Goal: Use online tool/utility: Utilize a website feature to perform a specific function

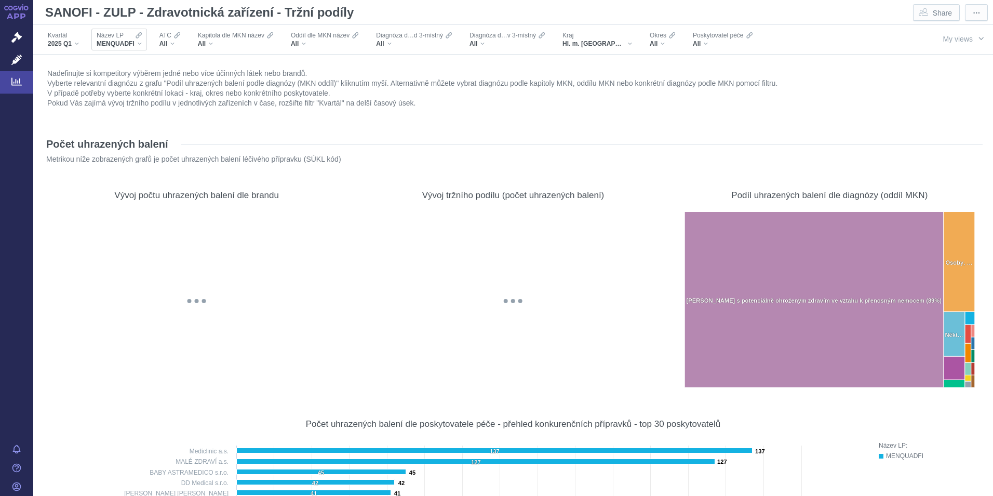
click at [138, 39] on div "MENQUADFI" at bounding box center [119, 43] width 45 height 8
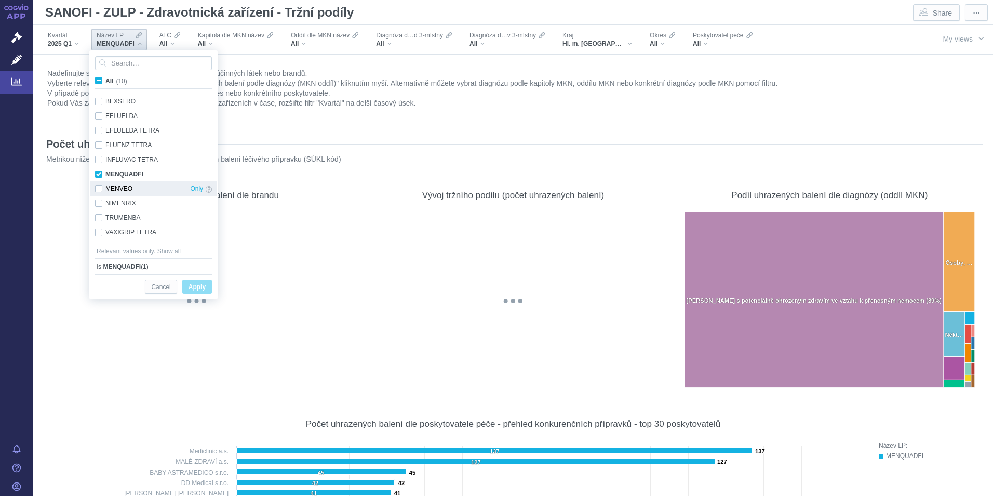
click at [97, 188] on div "MENVEO Only" at bounding box center [153, 188] width 127 height 15
checkbox input "true"
click at [97, 199] on div "NIMENRIX Only" at bounding box center [153, 203] width 127 height 15
checkbox input "true"
click at [201, 289] on span "Apply" at bounding box center [197, 287] width 17 height 13
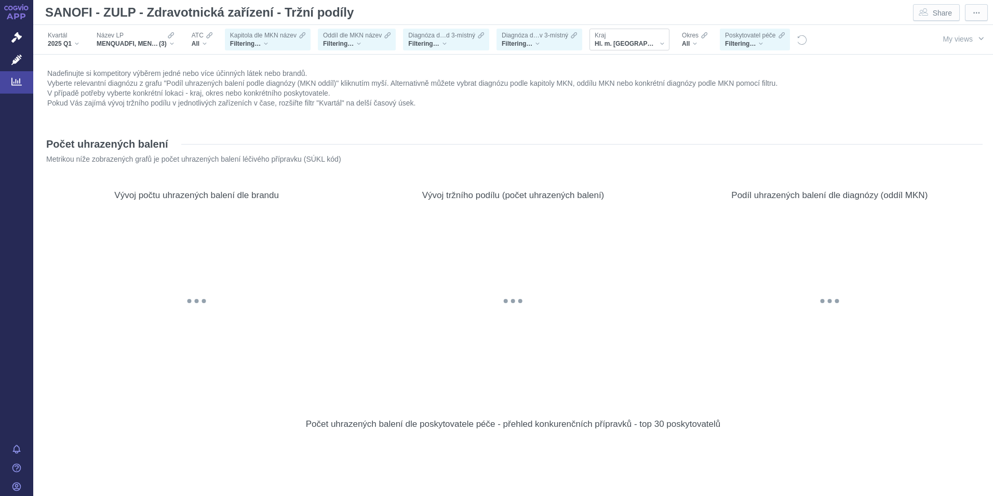
click at [632, 42] on div "Hl. m. [GEOGRAPHIC_DATA]" at bounding box center [630, 43] width 70 height 8
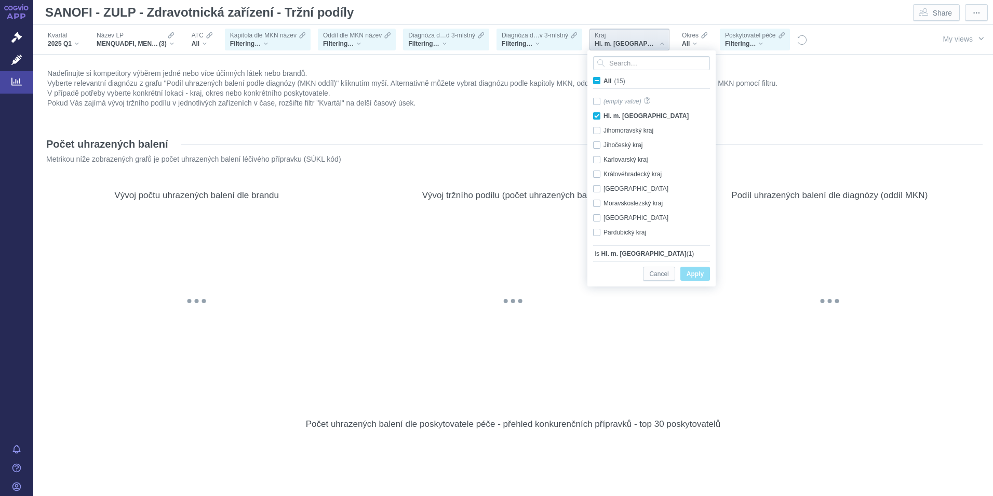
click at [604, 80] on span "All (15)" at bounding box center [615, 80] width 22 height 7
click at [604, 80] on input "All (15)" at bounding box center [607, 78] width 7 height 7
checkbox input "true"
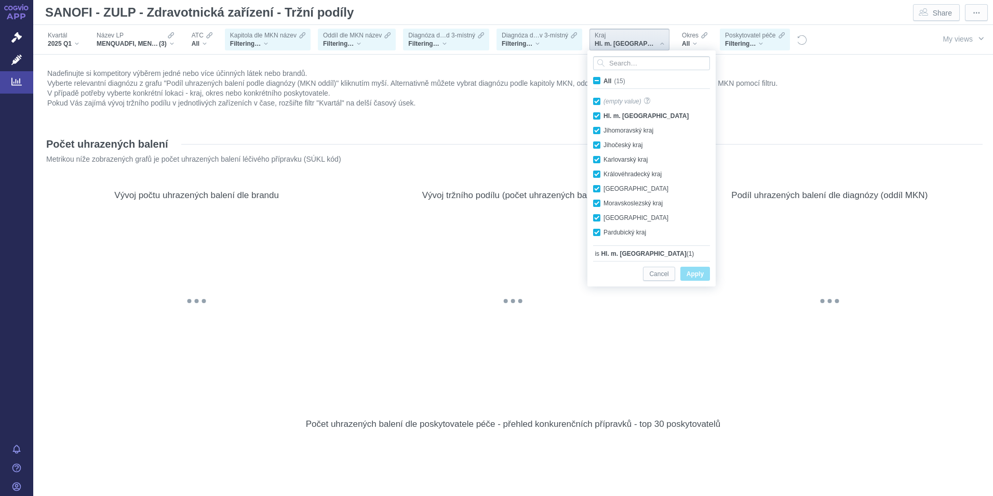
checkbox input "true"
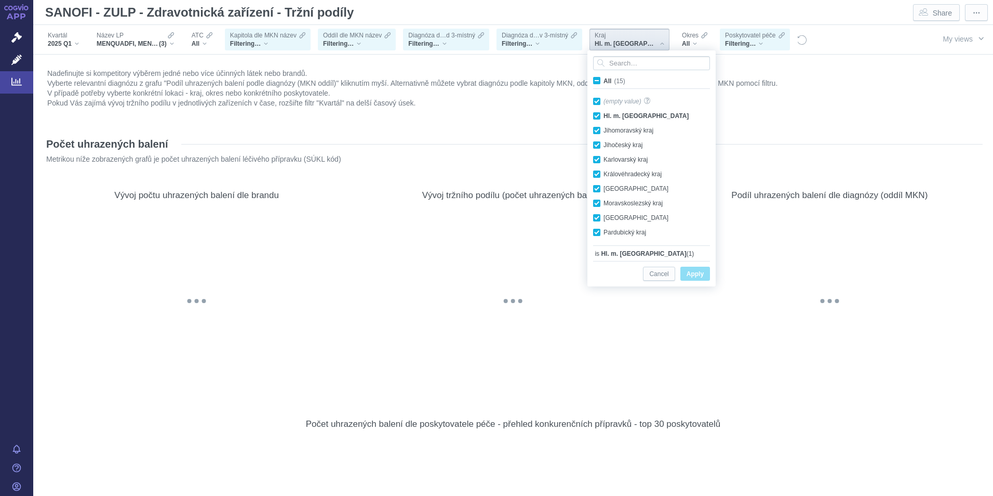
checkbox input "true"
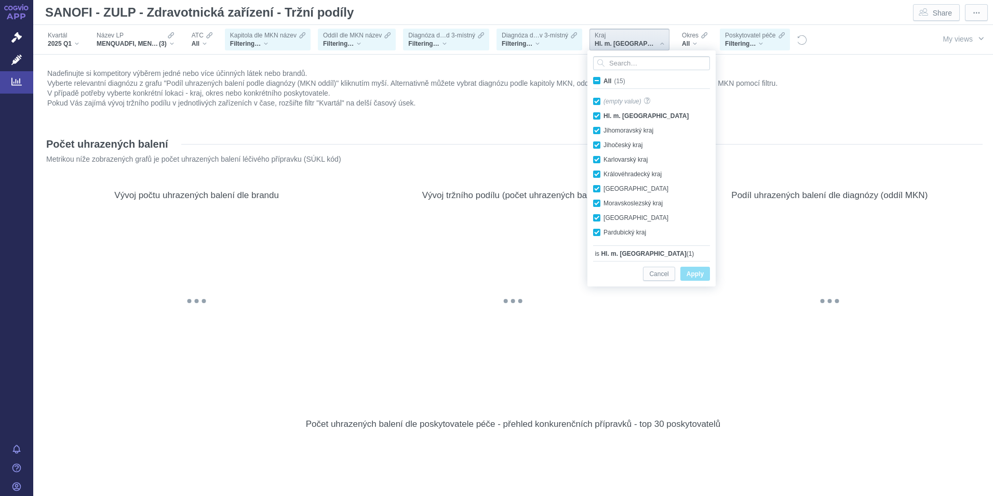
checkbox input "true"
click at [701, 275] on span "Apply" at bounding box center [695, 274] width 17 height 13
